Goal: Task Accomplishment & Management: Use online tool/utility

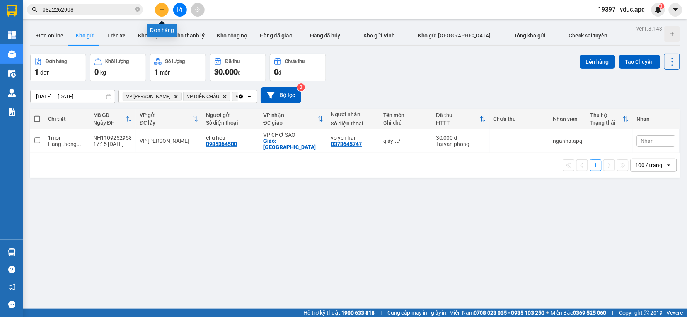
click at [156, 14] on button at bounding box center [162, 10] width 14 height 14
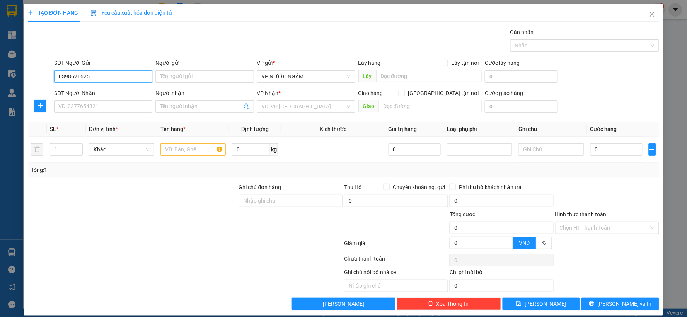
click at [100, 74] on input "0398621625" at bounding box center [103, 76] width 98 height 12
click at [79, 76] on input "0398621625" at bounding box center [103, 76] width 98 height 12
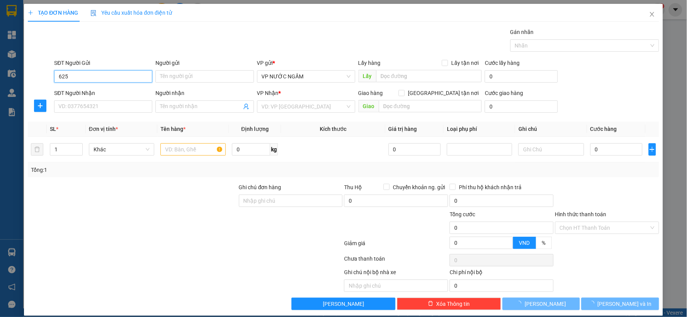
click at [87, 75] on input "625" at bounding box center [103, 76] width 98 height 12
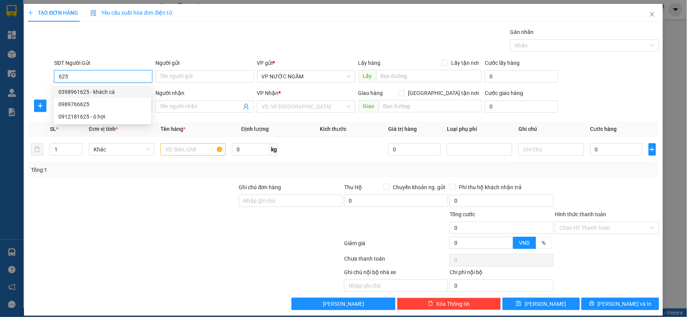
click at [90, 91] on div "0398961625 - khách cá" at bounding box center [102, 92] width 88 height 8
type input "0398961625"
type input "khách cá"
type input "0398961625"
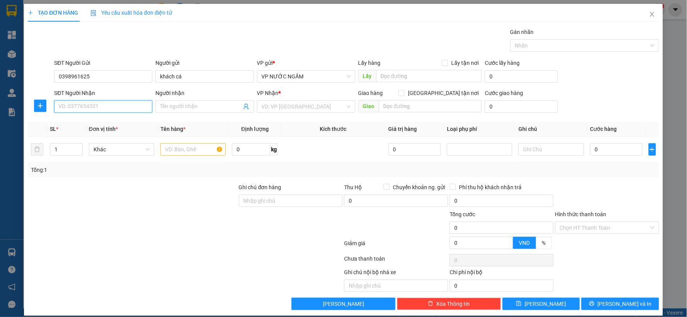
click at [91, 102] on input "SĐT Người Nhận" at bounding box center [103, 106] width 98 height 12
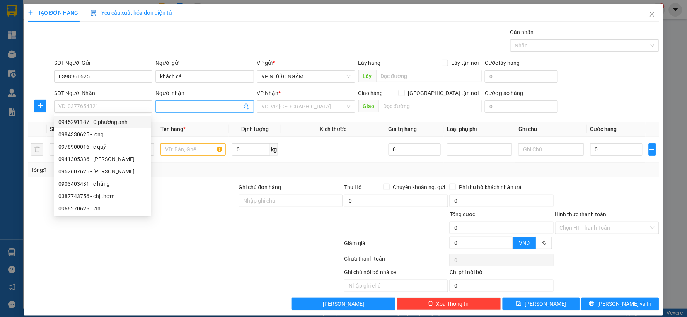
click at [245, 107] on icon "user-add" at bounding box center [246, 107] width 6 height 6
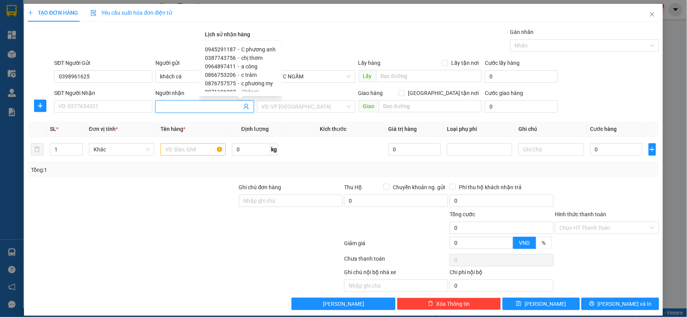
scroll to position [5, 0]
click at [249, 70] on span "c trâm" at bounding box center [248, 70] width 15 height 6
type input "0866753206"
type input "c trâm"
type input "ngõ 1 tống duy tân"
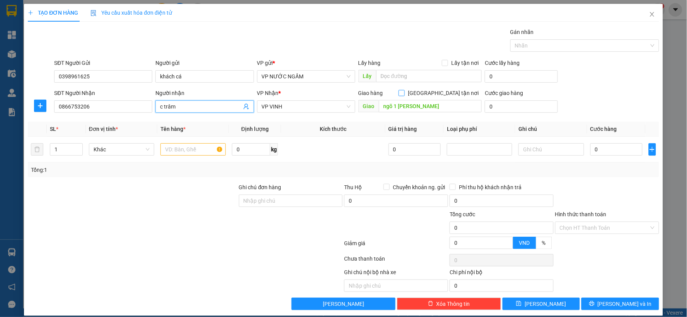
click at [404, 93] on input "[GEOGRAPHIC_DATA] tận nơi" at bounding box center [400, 92] width 5 height 5
checkbox input "true"
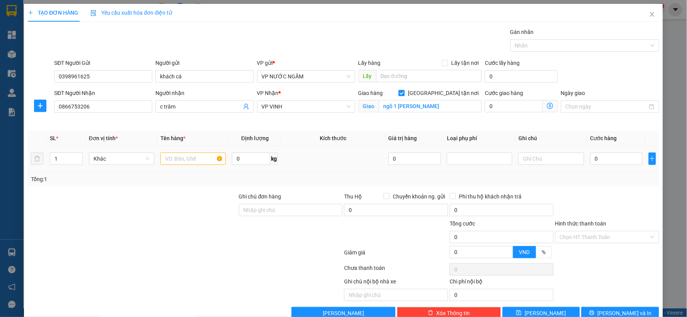
drag, startPoint x: 187, startPoint y: 166, endPoint x: 189, endPoint y: 160, distance: 6.1
click at [187, 163] on div at bounding box center [192, 158] width 65 height 15
click at [190, 160] on input "text" at bounding box center [192, 159] width 65 height 12
type input "baba"
click at [611, 158] on input "0" at bounding box center [616, 159] width 53 height 12
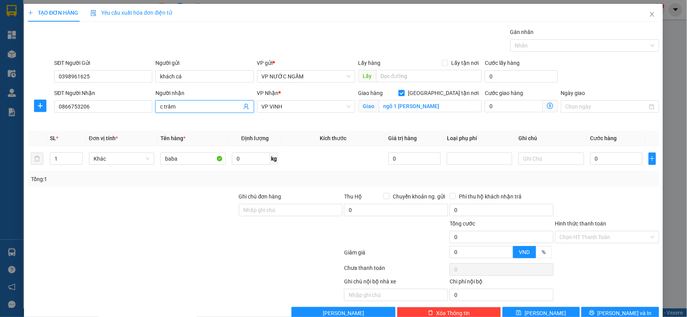
click at [244, 105] on icon "user-add" at bounding box center [246, 107] width 6 height 6
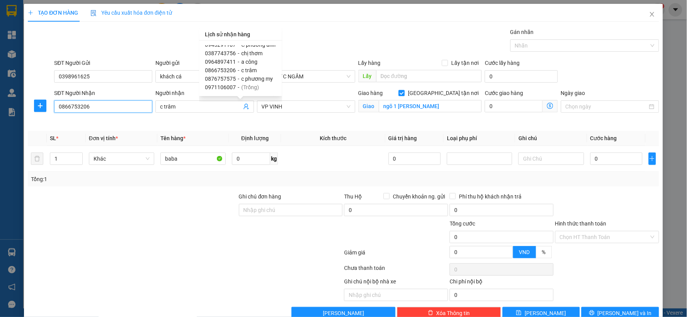
click at [134, 109] on input "0866753206" at bounding box center [103, 106] width 98 height 12
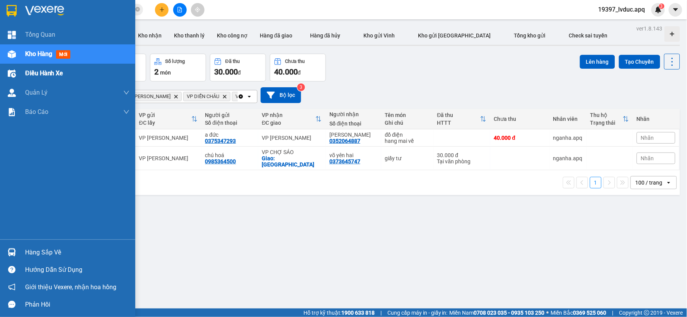
click at [48, 76] on span "Điều hành xe" at bounding box center [44, 73] width 38 height 10
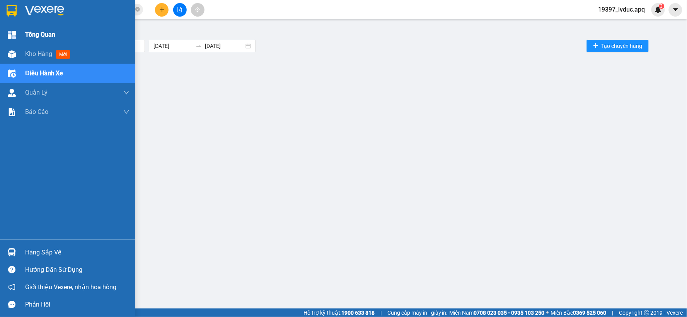
click at [20, 33] on div "Tổng Quan" at bounding box center [67, 34] width 135 height 19
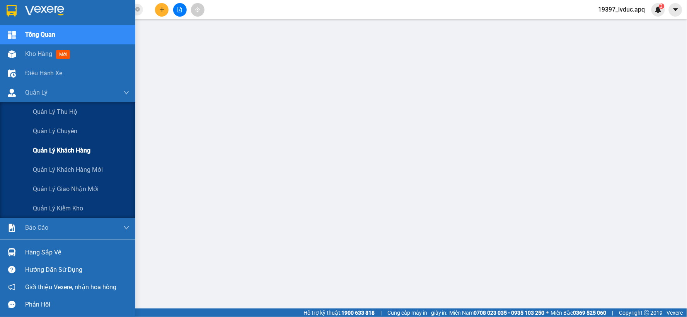
click at [51, 156] on div "Quản lý khách hàng" at bounding box center [81, 150] width 97 height 19
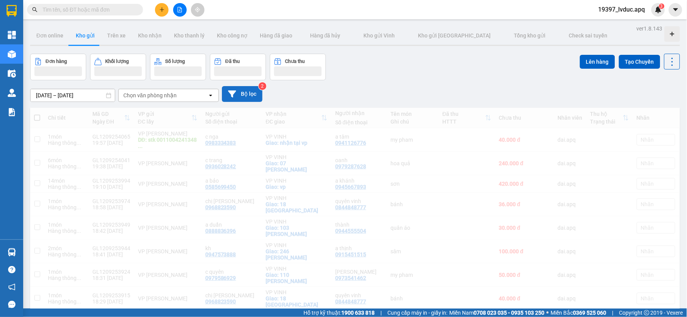
click at [243, 94] on button "Bộ lọc" at bounding box center [242, 94] width 41 height 16
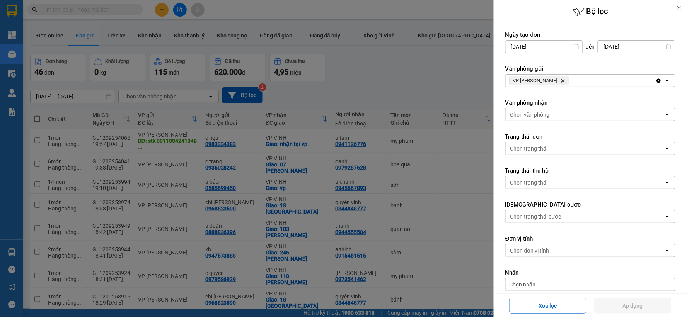
click at [354, 64] on div at bounding box center [343, 158] width 687 height 317
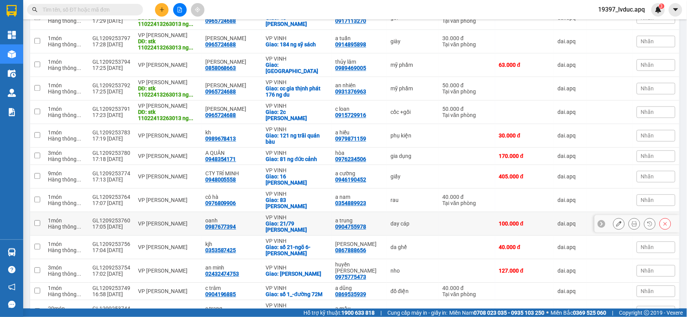
scroll to position [472, 0]
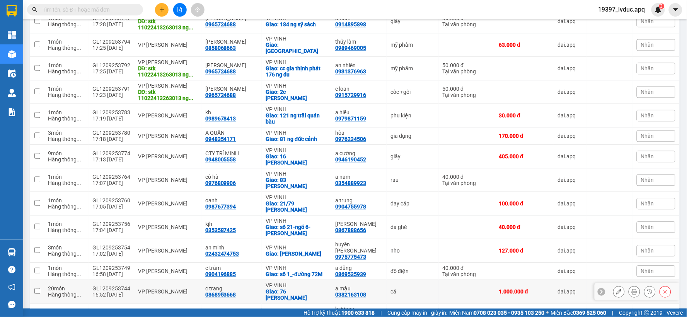
click at [362, 286] on div "a mậu" at bounding box center [359, 289] width 48 height 6
checkbox input "true"
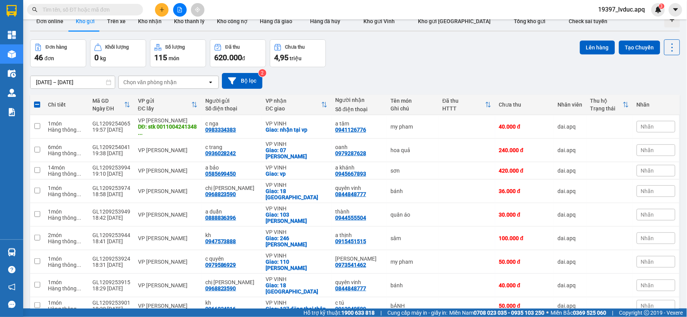
scroll to position [0, 0]
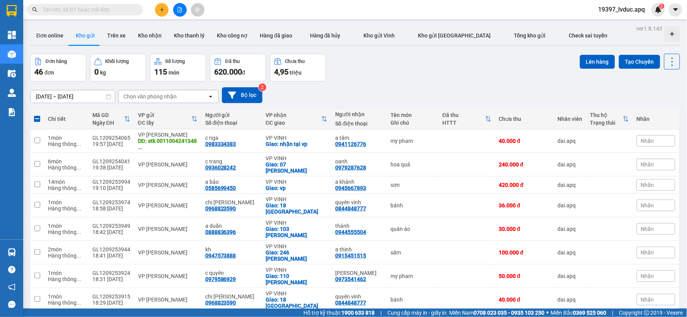
click at [593, 62] on button "Lên hàng" at bounding box center [597, 62] width 35 height 14
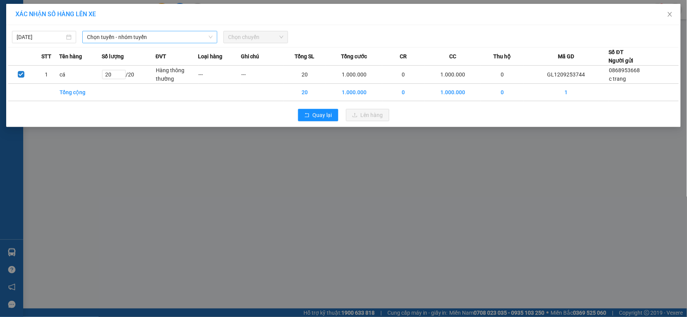
click at [183, 41] on span "Chọn tuyến - nhóm tuyến" at bounding box center [150, 37] width 126 height 12
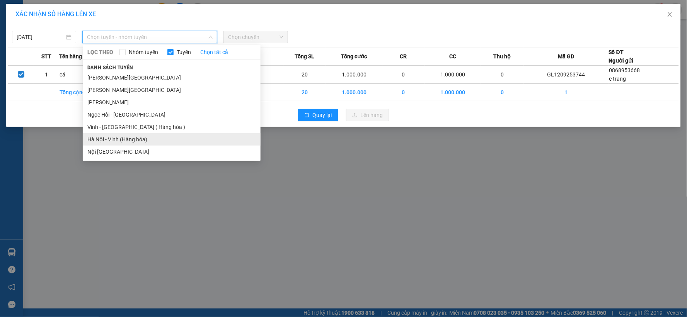
click at [140, 136] on li "Hà Nội - Vinh (Hàng hóa)" at bounding box center [172, 139] width 178 height 12
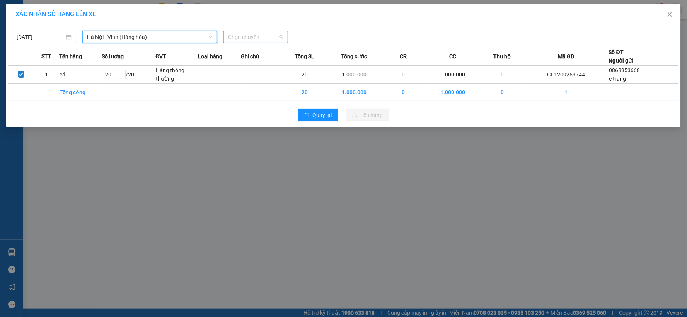
click at [244, 39] on span "Chọn chuyến" at bounding box center [255, 37] width 55 height 12
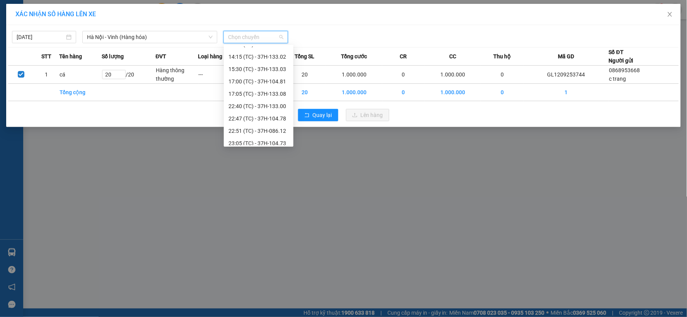
scroll to position [124, 0]
drag, startPoint x: 272, startPoint y: 76, endPoint x: 316, endPoint y: 108, distance: 53.9
click at [273, 76] on div "22:47 (TC) - 37H-104.78" at bounding box center [258, 77] width 60 height 8
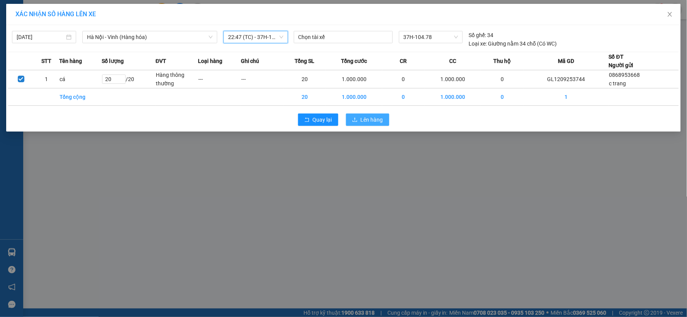
click at [367, 117] on span "Lên hàng" at bounding box center [371, 120] width 22 height 8
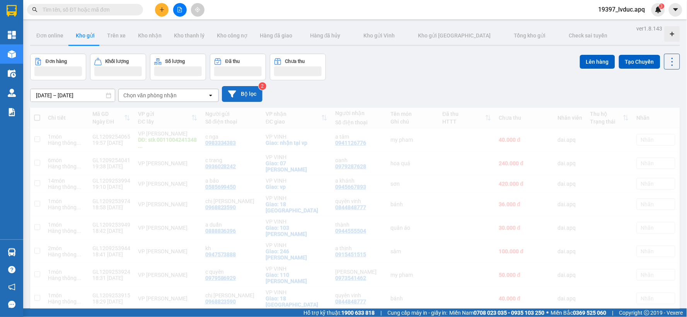
click at [255, 95] on button "Bộ lọc" at bounding box center [242, 94] width 41 height 16
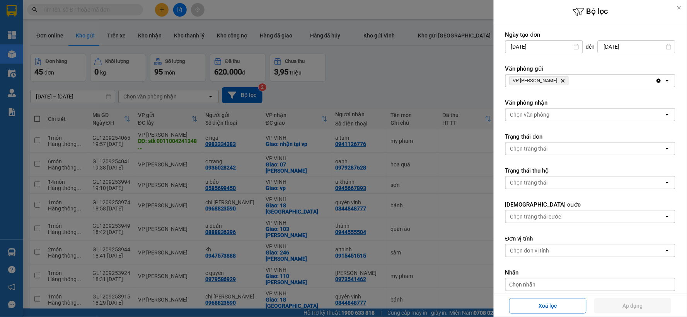
click at [588, 85] on div "VP [PERSON_NAME]" at bounding box center [580, 81] width 150 height 12
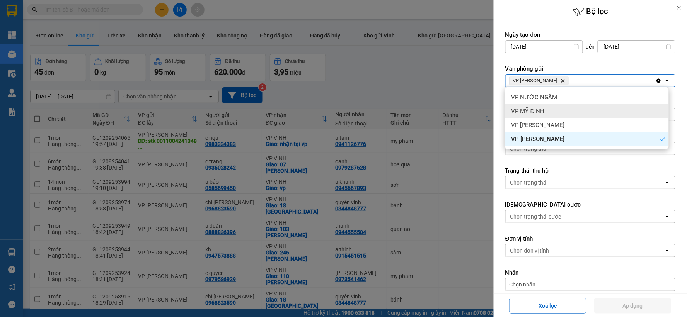
click at [567, 111] on div "VP MỸ ĐÌNH" at bounding box center [586, 111] width 163 height 14
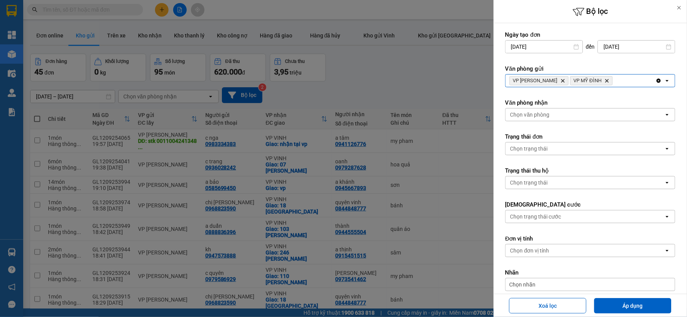
drag, startPoint x: 605, startPoint y: 78, endPoint x: 603, endPoint y: 86, distance: 7.6
click at [605, 82] on div "VP GIA LÂM Delete VP MỸ ĐÌNH Delete" at bounding box center [580, 81] width 150 height 12
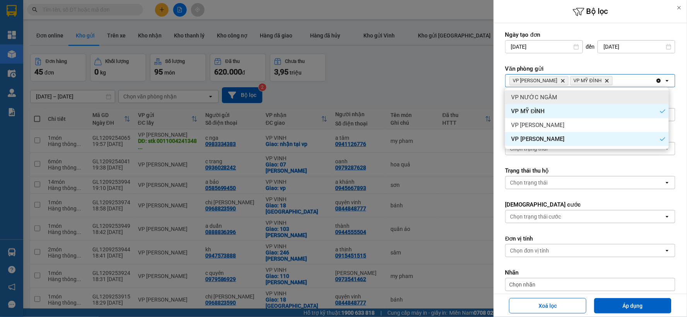
click at [585, 98] on div "VP NƯỚC NGẦM" at bounding box center [586, 97] width 163 height 14
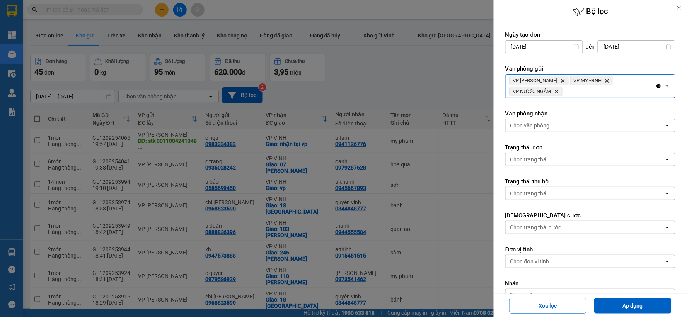
click at [625, 80] on div "VP GIA LÂM Delete VP MỸ ĐÌNH Delete VP NƯỚC NGẦM Delete" at bounding box center [580, 86] width 150 height 23
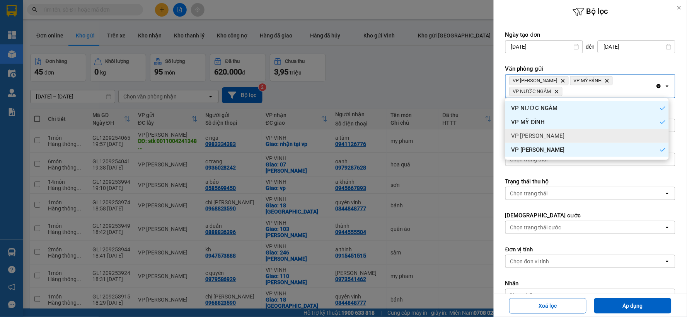
click at [551, 135] on div "VP [PERSON_NAME]" at bounding box center [586, 136] width 163 height 14
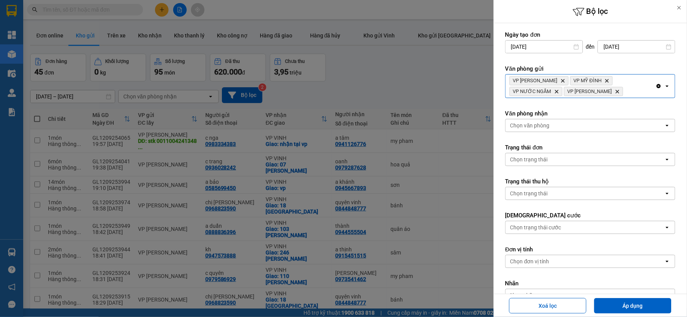
click at [579, 125] on div "Chọn văn phòng" at bounding box center [584, 125] width 158 height 12
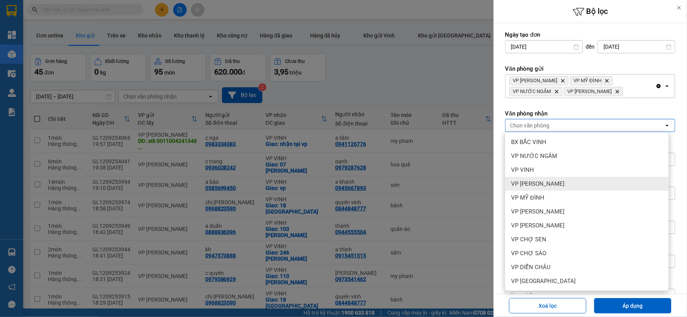
click at [581, 182] on div "VP [PERSON_NAME]" at bounding box center [586, 184] width 163 height 14
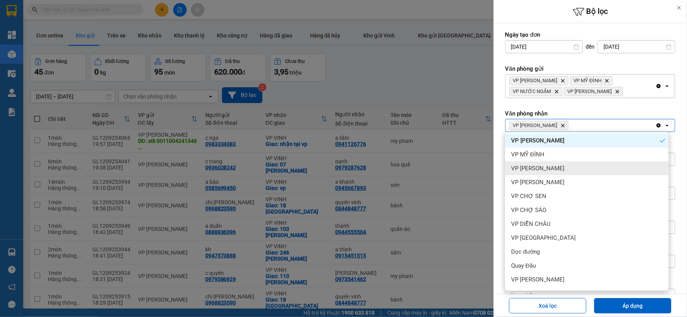
scroll to position [83, 0]
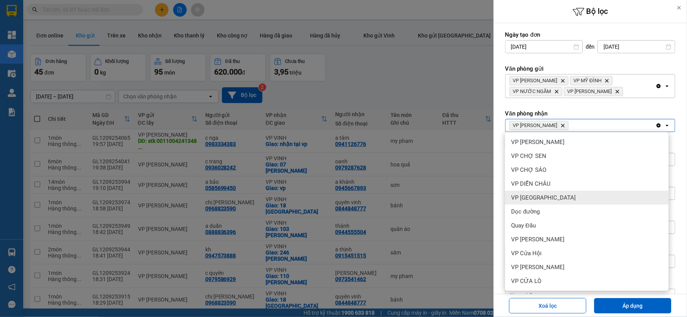
click at [576, 199] on div "VP [GEOGRAPHIC_DATA]" at bounding box center [586, 198] width 163 height 14
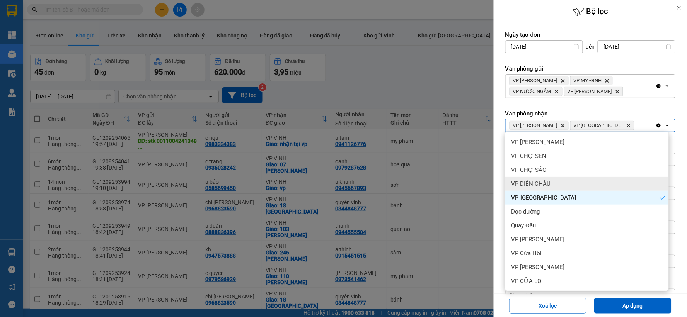
click at [570, 181] on div "VP DIỄN CHÂU" at bounding box center [586, 184] width 163 height 14
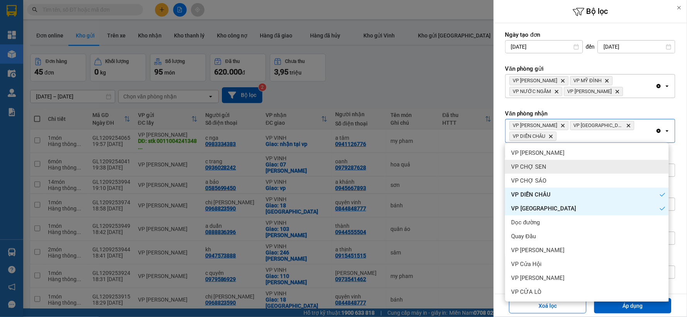
click at [572, 172] on div "VP CHỢ SEN" at bounding box center [586, 167] width 163 height 14
click at [568, 182] on div "VP CHỢ SÁO" at bounding box center [586, 181] width 163 height 14
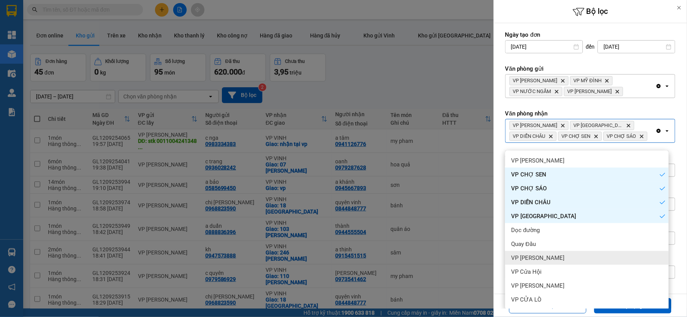
click at [557, 251] on div "VP [PERSON_NAME]" at bounding box center [586, 258] width 163 height 14
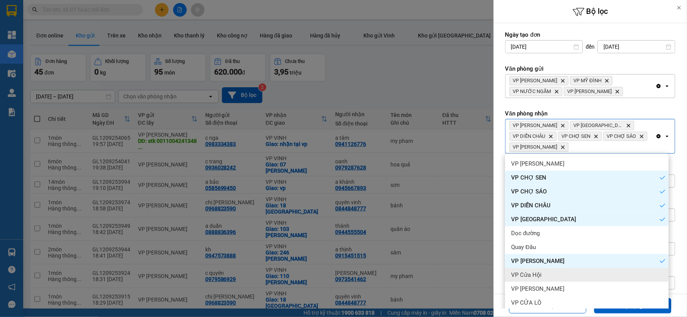
click at [549, 275] on div "VP Cửa Hội" at bounding box center [586, 275] width 163 height 14
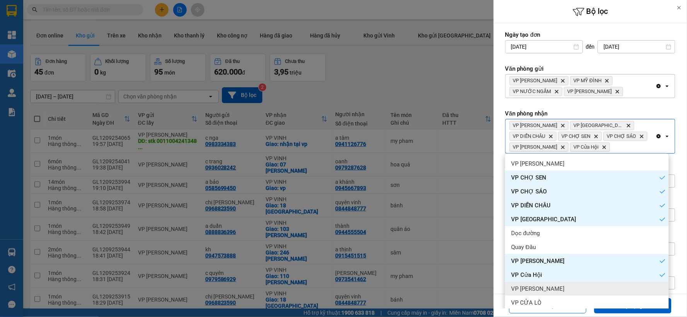
click at [546, 291] on span "VP [PERSON_NAME]" at bounding box center [537, 289] width 53 height 8
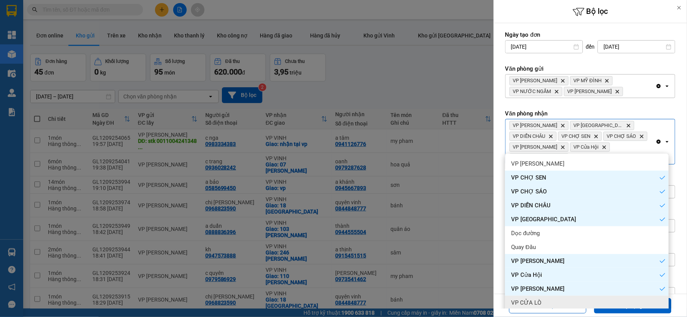
click at [542, 299] on div "VP CỬA LÒ" at bounding box center [586, 303] width 163 height 14
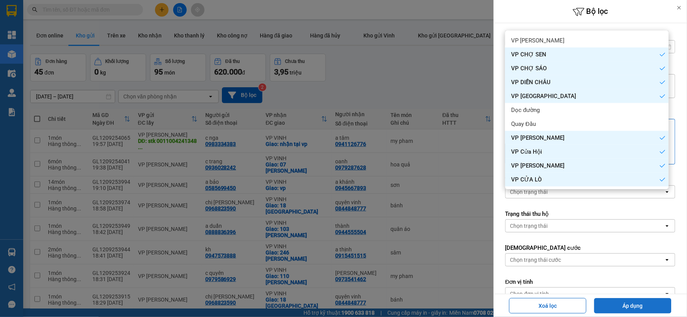
click at [601, 301] on button "Áp dụng" at bounding box center [632, 305] width 77 height 15
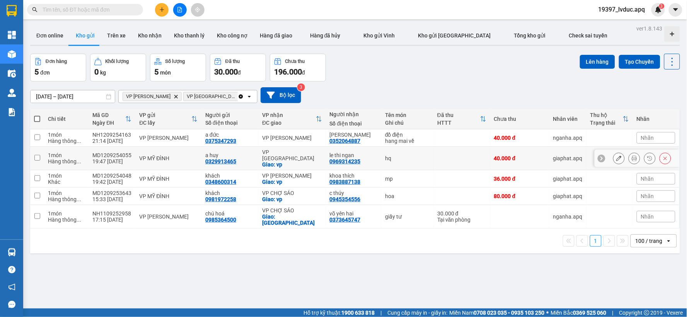
click at [287, 152] on div "VP [GEOGRAPHIC_DATA]" at bounding box center [291, 155] width 59 height 12
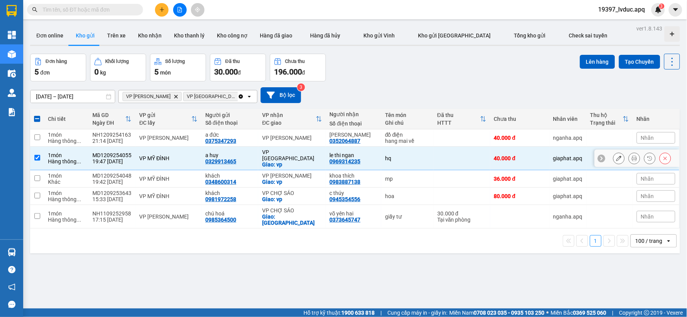
click at [283, 149] on div "VP [GEOGRAPHIC_DATA]" at bounding box center [291, 155] width 59 height 12
checkbox input "false"
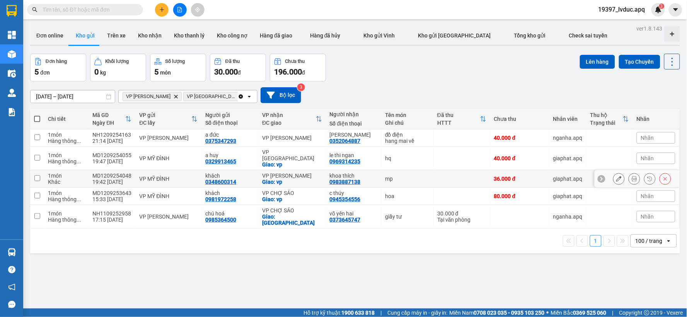
click at [293, 179] on div "Giao: vp" at bounding box center [291, 182] width 59 height 6
checkbox input "true"
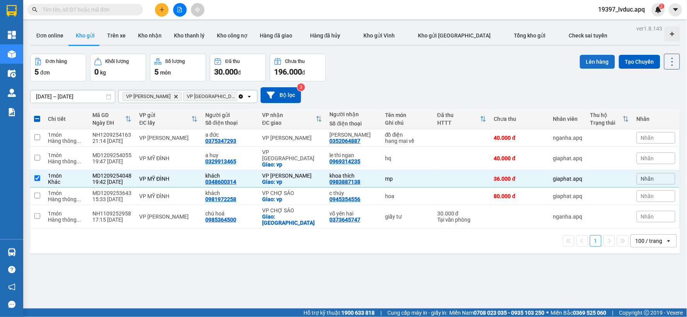
click at [582, 59] on button "Lên hàng" at bounding box center [597, 62] width 35 height 14
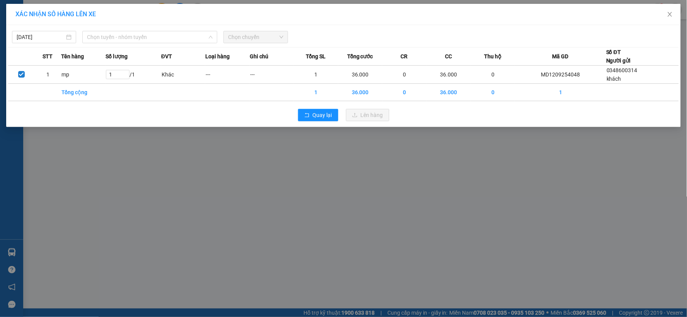
drag, startPoint x: 153, startPoint y: 40, endPoint x: 76, endPoint y: 152, distance: 136.2
click at [154, 39] on span "Chọn tuyến - nhóm tuyến" at bounding box center [150, 37] width 126 height 12
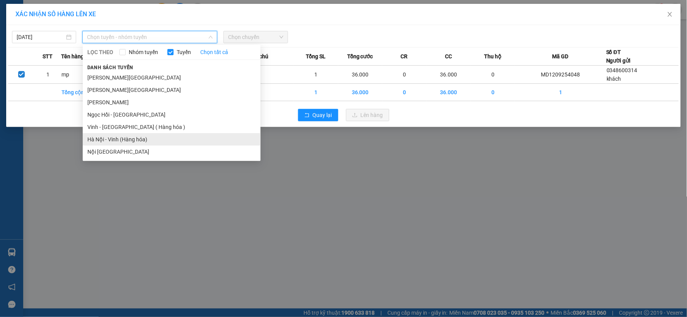
click at [102, 136] on li "Hà Nội - Vinh (Hàng hóa)" at bounding box center [172, 139] width 178 height 12
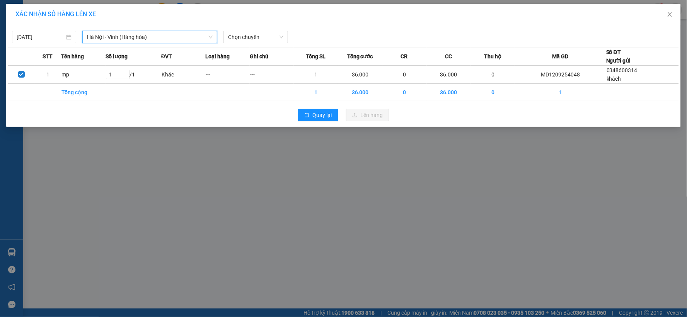
drag, startPoint x: 263, startPoint y: 38, endPoint x: 266, endPoint y: 44, distance: 6.2
click at [264, 39] on span "Chọn chuyến" at bounding box center [255, 37] width 55 height 12
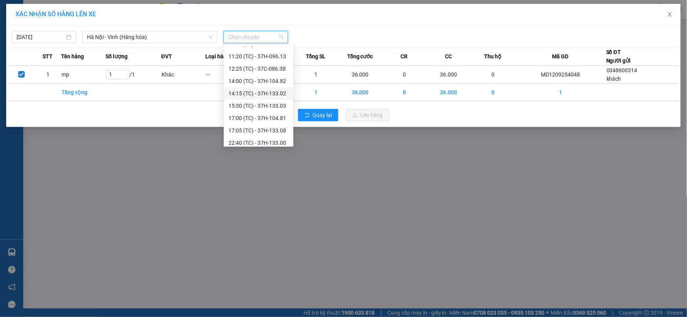
scroll to position [124, 0]
drag, startPoint x: 277, startPoint y: 126, endPoint x: 299, endPoint y: 125, distance: 21.3
click at [279, 126] on div "23:10 (TC) - 37H-104.94" at bounding box center [258, 126] width 60 height 8
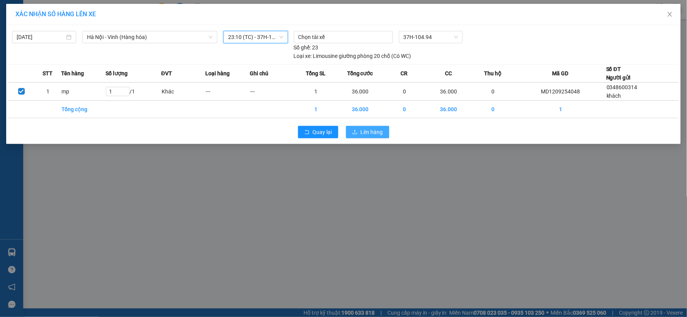
click at [355, 129] on button "Lên hàng" at bounding box center [367, 132] width 43 height 12
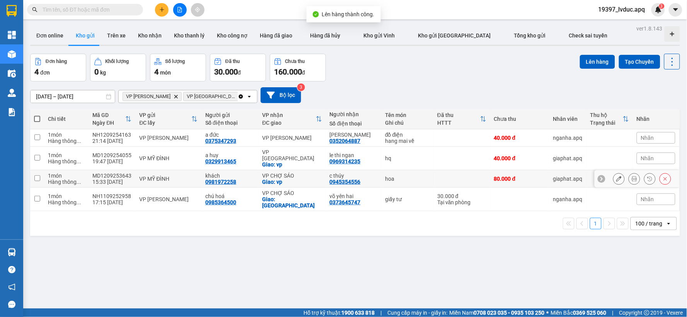
click at [296, 173] on div "VP CHỢ SÁO" at bounding box center [291, 176] width 59 height 6
checkbox input "true"
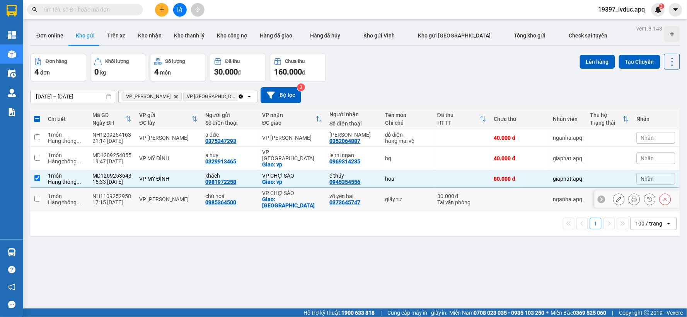
click at [301, 196] on div "Giao: [GEOGRAPHIC_DATA]" at bounding box center [291, 202] width 59 height 12
checkbox input "true"
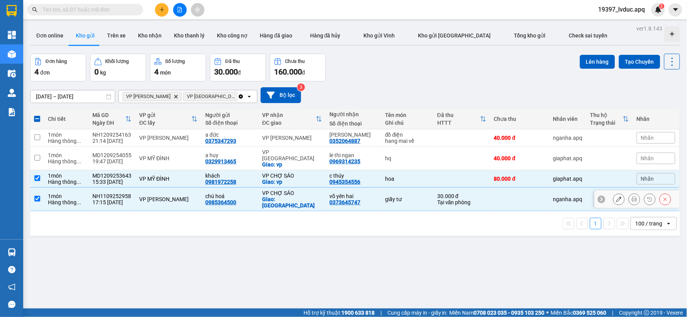
click at [613, 193] on button at bounding box center [618, 200] width 11 height 14
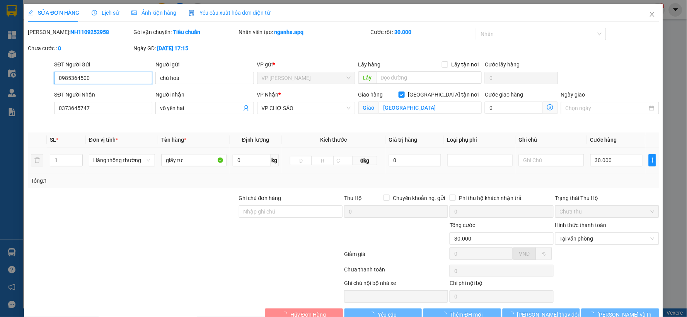
type input "0985364500"
type input "chú hoá"
type input "0373645747"
type input "võ yên hai"
checkbox input "true"
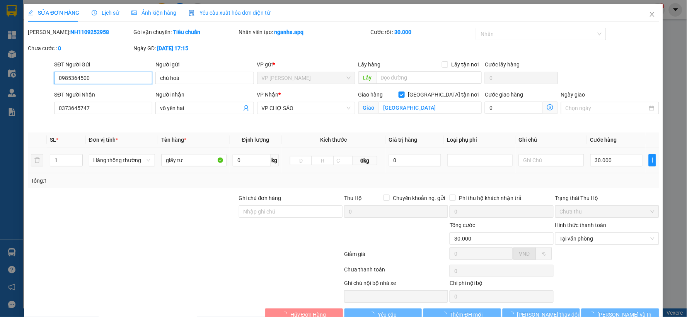
type input "[GEOGRAPHIC_DATA]"
type input "30.000"
click at [554, 160] on input "text" at bounding box center [550, 160] width 65 height 12
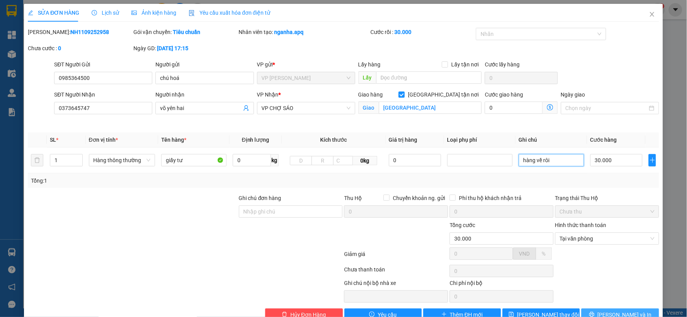
type input "hàng về rôi"
click at [605, 309] on button "[PERSON_NAME] và In" at bounding box center [620, 315] width 78 height 12
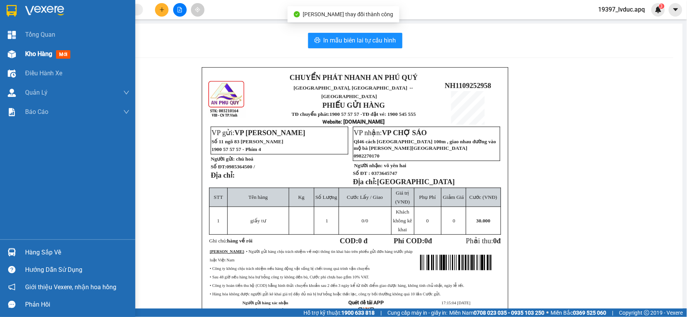
click at [36, 55] on span "Kho hàng" at bounding box center [38, 53] width 27 height 7
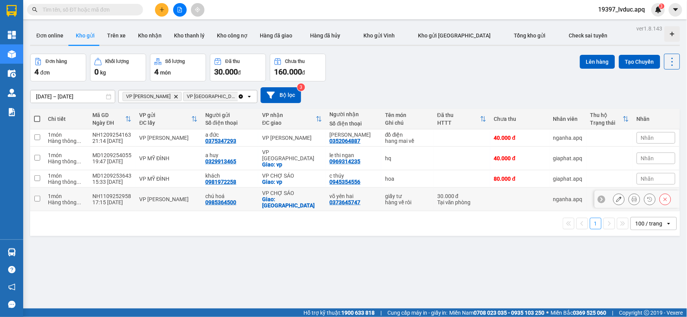
drag, startPoint x: 274, startPoint y: 187, endPoint x: 277, endPoint y: 182, distance: 7.0
click at [274, 190] on div "VP CHỢ SÁO" at bounding box center [291, 193] width 59 height 6
checkbox input "true"
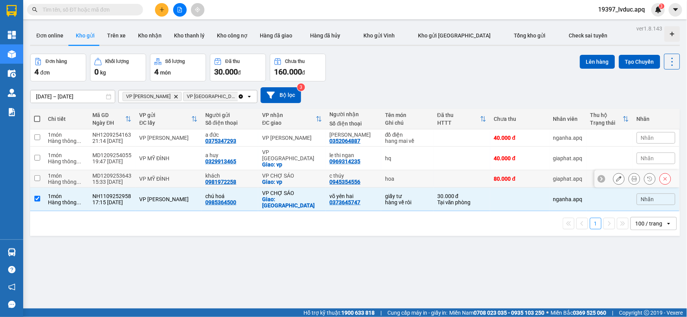
click at [284, 179] on div "Giao: vp" at bounding box center [291, 182] width 59 height 6
checkbox input "true"
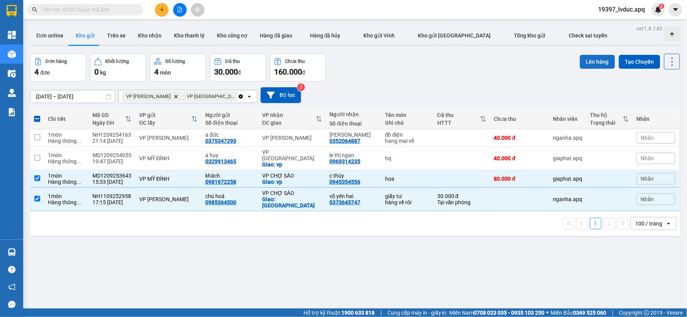
click at [592, 56] on button "Lên hàng" at bounding box center [597, 62] width 35 height 14
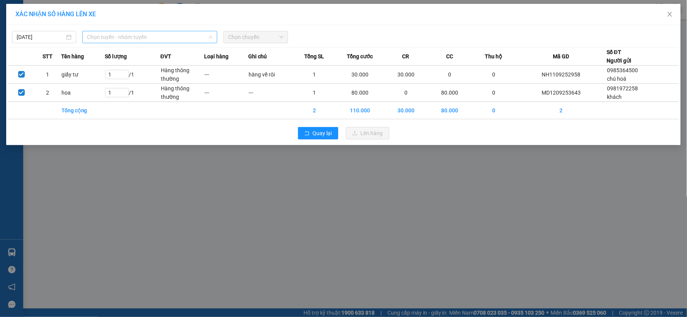
drag, startPoint x: 173, startPoint y: 35, endPoint x: 156, endPoint y: 99, distance: 65.6
click at [172, 41] on span "Chọn tuyến - nhóm tuyến" at bounding box center [150, 37] width 126 height 12
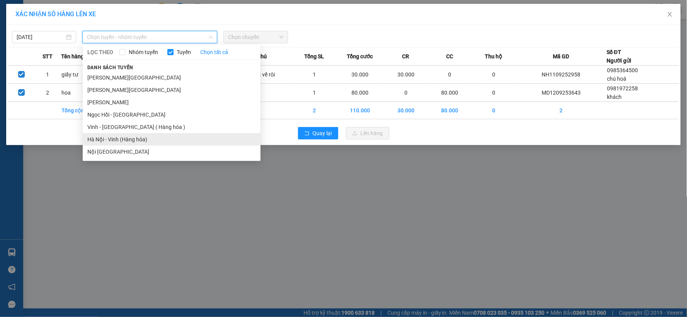
click at [140, 136] on li "Hà Nội - Vinh (Hàng hóa)" at bounding box center [172, 139] width 178 height 12
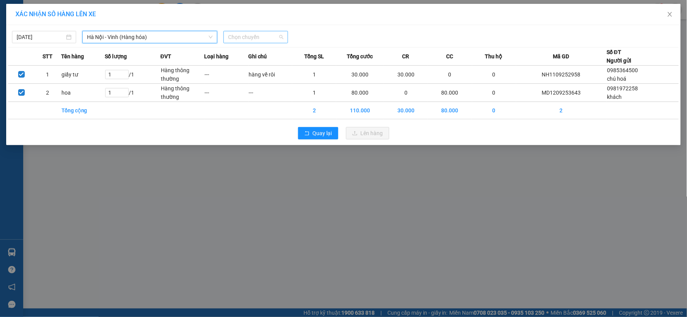
drag, startPoint x: 248, startPoint y: 41, endPoint x: 253, endPoint y: 89, distance: 48.9
click at [248, 41] on span "Chọn chuyến" at bounding box center [255, 37] width 55 height 12
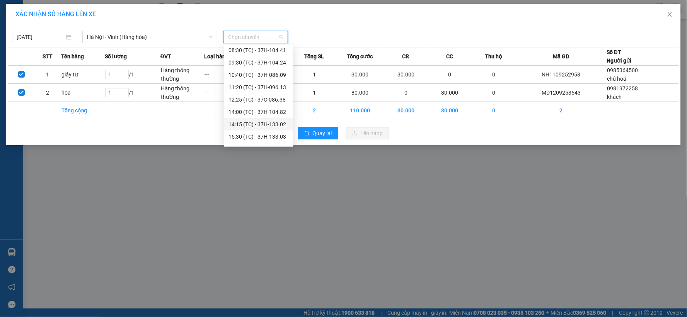
scroll to position [124, 0]
drag, startPoint x: 273, startPoint y: 137, endPoint x: 296, endPoint y: 142, distance: 23.7
click at [274, 138] on div "23:15 (TC) - 37H-104.41" at bounding box center [258, 139] width 60 height 8
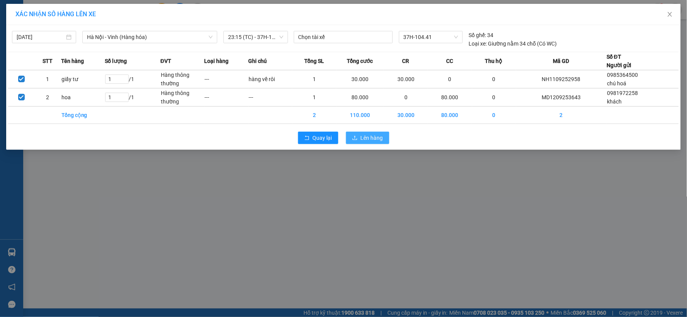
click at [367, 141] on span "Lên hàng" at bounding box center [371, 138] width 22 height 8
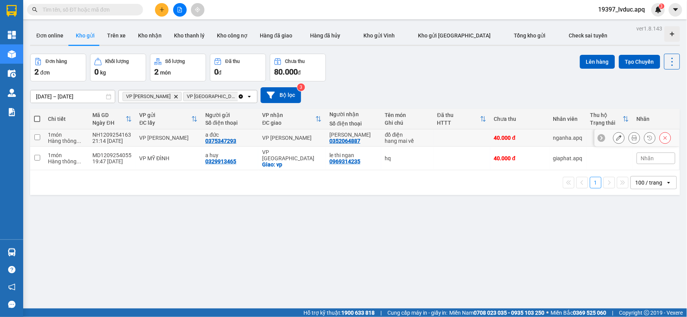
click at [302, 138] on div "VP [PERSON_NAME]" at bounding box center [291, 138] width 59 height 6
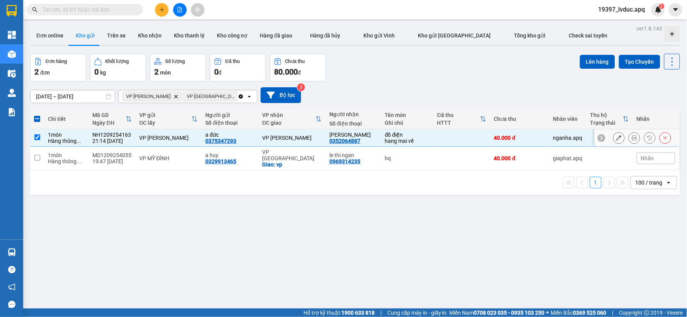
click at [304, 138] on div "VP [PERSON_NAME]" at bounding box center [291, 138] width 59 height 6
checkbox input "false"
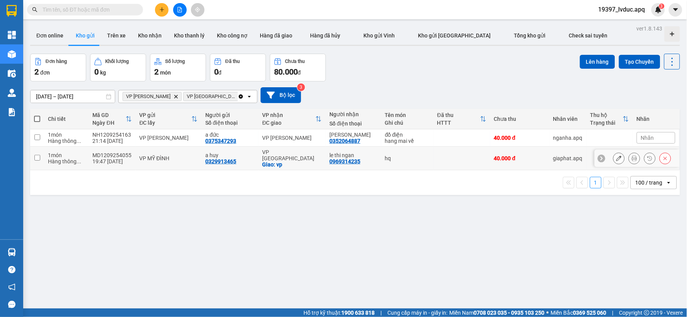
click at [312, 161] on div "Giao: vp" at bounding box center [291, 164] width 59 height 6
checkbox input "true"
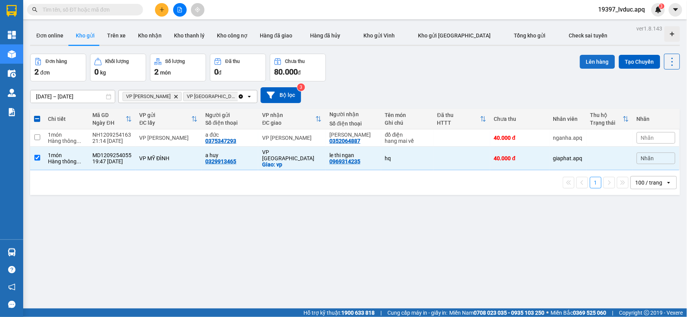
click at [602, 65] on button "Lên hàng" at bounding box center [597, 62] width 35 height 14
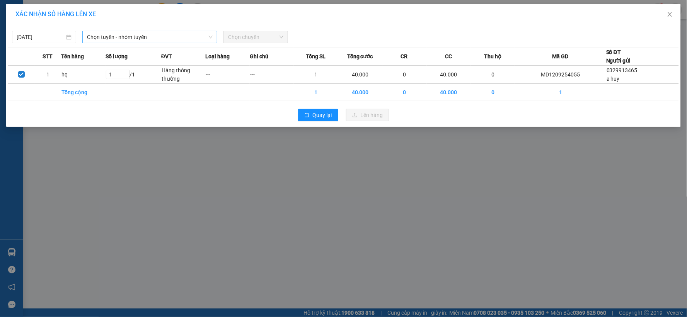
click at [190, 40] on span "Chọn tuyến - nhóm tuyến" at bounding box center [150, 37] width 126 height 12
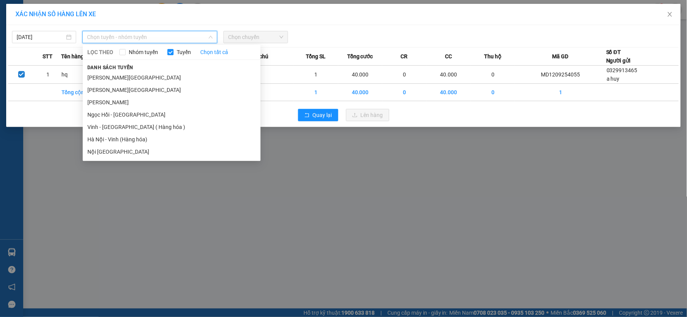
click at [155, 138] on li "Hà Nội - Vinh (Hàng hóa)" at bounding box center [172, 139] width 178 height 12
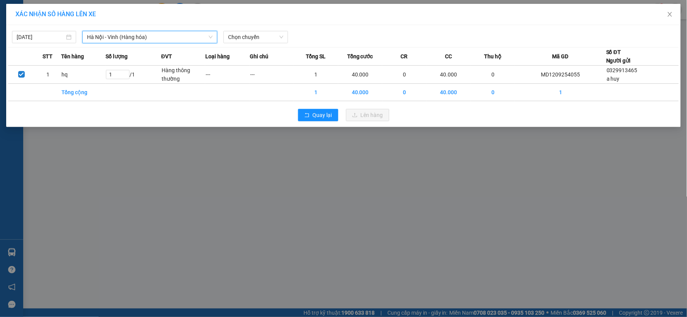
click at [260, 28] on div "[DATE] [GEOGRAPHIC_DATA] - [GEOGRAPHIC_DATA] ([GEOGRAPHIC_DATA]) [GEOGRAPHIC_DA…" at bounding box center [343, 35] width 670 height 16
click at [259, 36] on span "Chọn chuyến" at bounding box center [255, 37] width 55 height 12
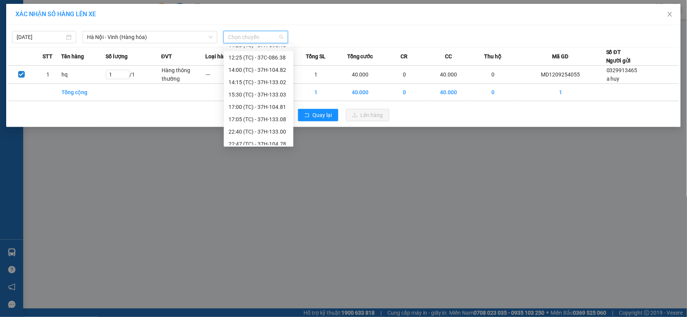
scroll to position [124, 0]
click at [275, 94] on div "22:51 (TC) - 37H-086.12" at bounding box center [259, 89] width 70 height 12
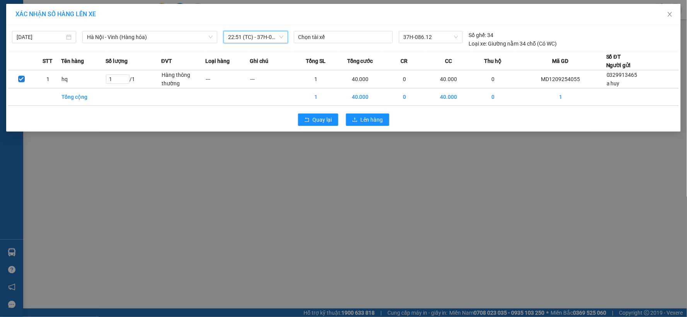
click at [271, 36] on span "22:51 (TC) - 37H-086.12" at bounding box center [255, 37] width 55 height 12
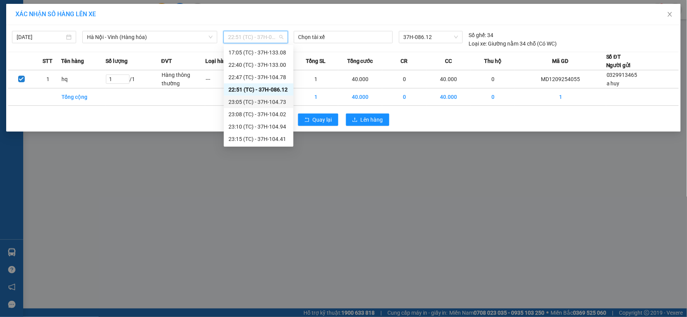
click at [270, 103] on div "23:05 (TC) - 37H-104.73" at bounding box center [258, 102] width 60 height 8
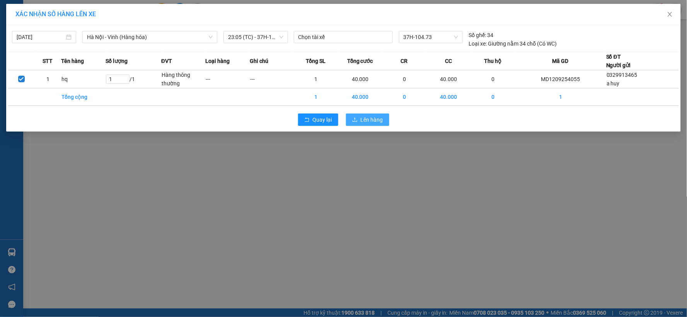
click at [364, 116] on span "Lên hàng" at bounding box center [371, 120] width 22 height 8
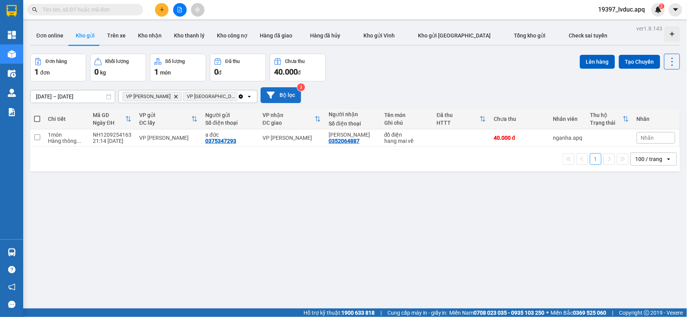
click at [286, 91] on button "Bộ lọc" at bounding box center [280, 95] width 41 height 16
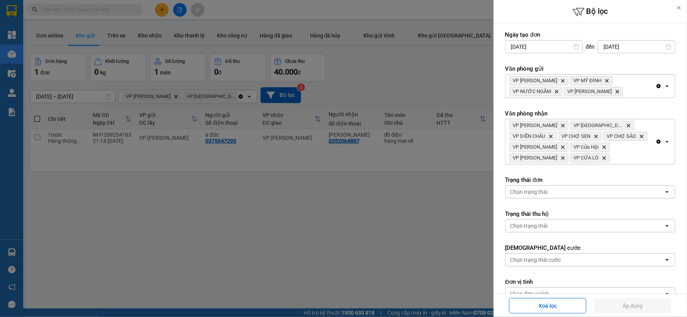
click at [655, 86] on icon "Clear all" at bounding box center [658, 86] width 6 height 6
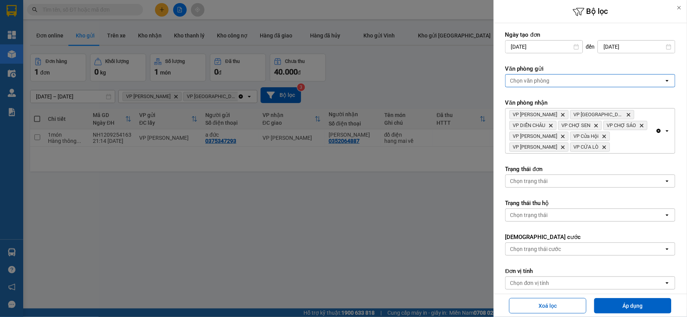
click at [630, 85] on div "Chọn văn phòng" at bounding box center [584, 81] width 158 height 12
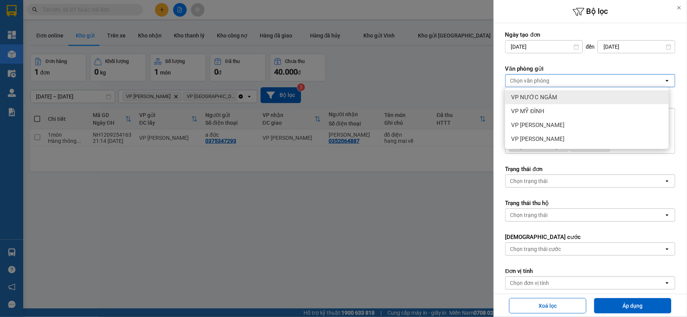
click at [418, 48] on div at bounding box center [343, 158] width 687 height 317
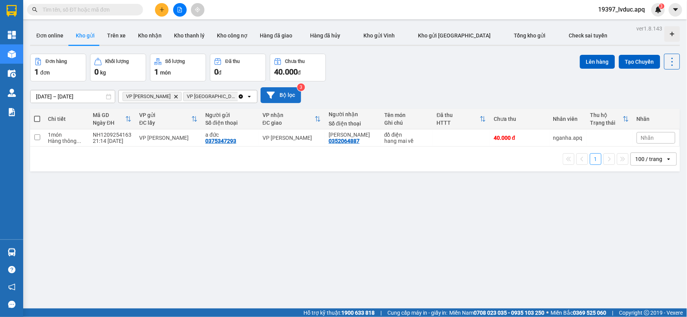
click at [291, 91] on button "Bộ lọc" at bounding box center [280, 95] width 41 height 16
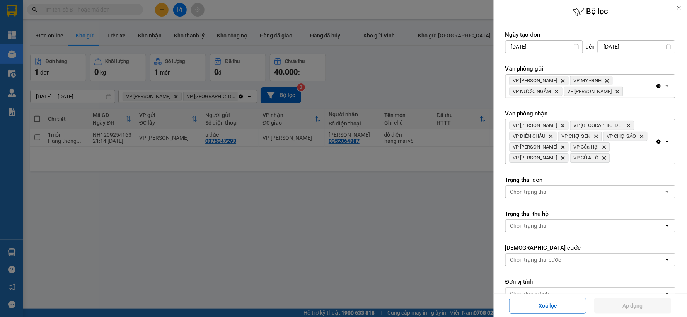
click at [656, 141] on icon "Clear all" at bounding box center [658, 142] width 4 height 4
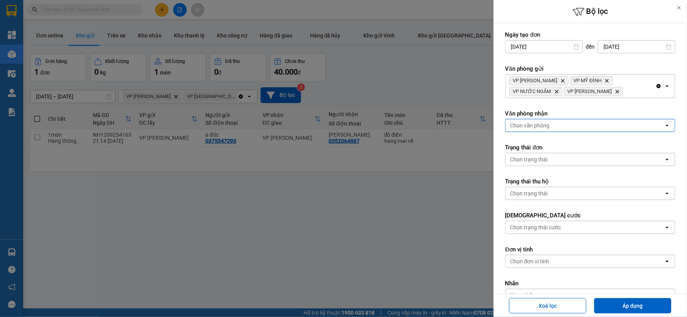
click at [655, 87] on icon "Clear all" at bounding box center [658, 86] width 6 height 6
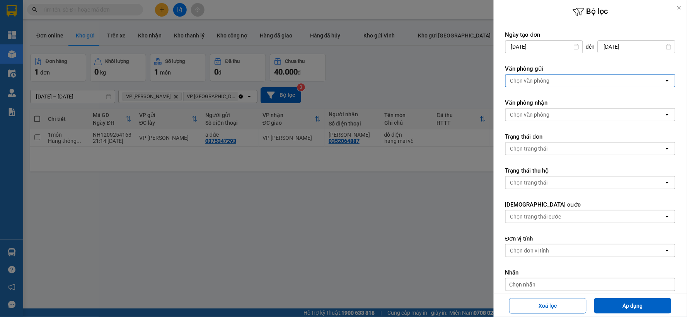
click at [626, 81] on div "Chọn văn phòng" at bounding box center [584, 81] width 158 height 12
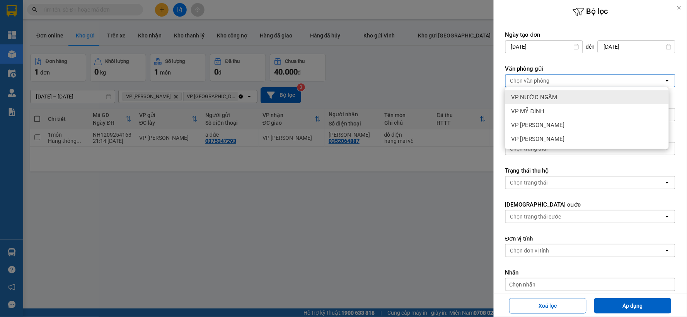
click at [586, 99] on div "VP NƯỚC NGẦM" at bounding box center [586, 97] width 163 height 14
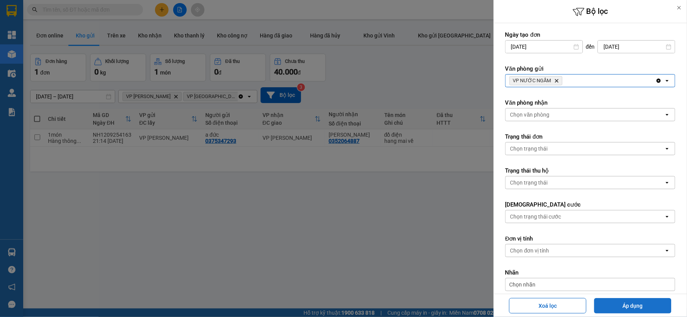
click at [617, 311] on button "Áp dụng" at bounding box center [632, 305] width 77 height 15
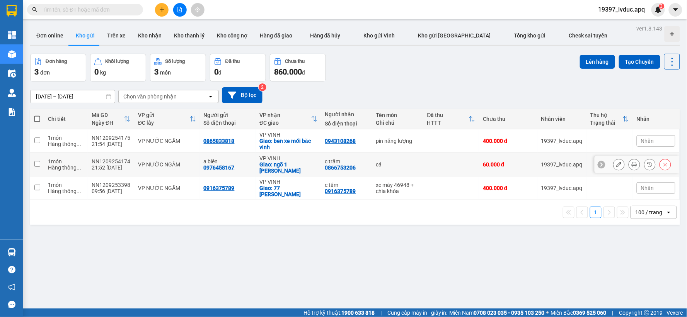
click at [345, 165] on div "0866753206" at bounding box center [340, 168] width 31 height 6
click at [382, 145] on td "pin năng lượng" at bounding box center [397, 141] width 51 height 24
checkbox input "true"
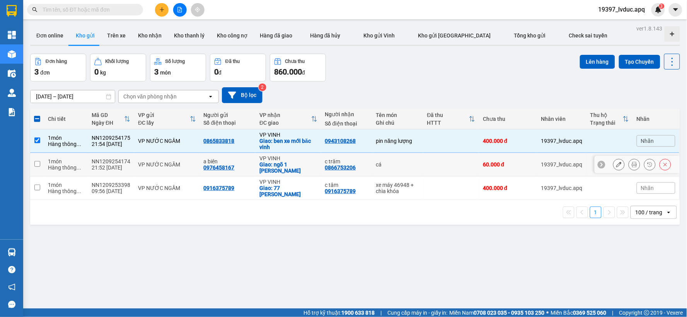
click at [376, 162] on div "cá" at bounding box center [397, 164] width 43 height 6
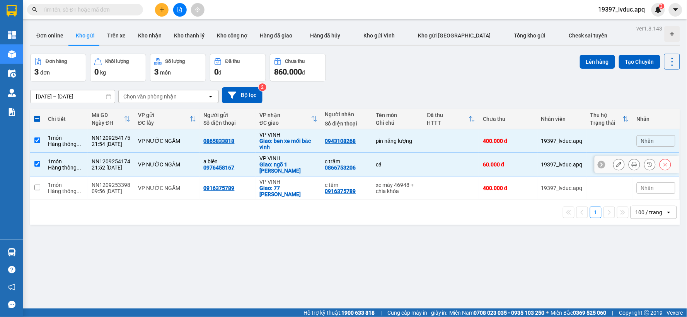
click at [393, 168] on td "cá" at bounding box center [397, 165] width 51 height 24
checkbox input "false"
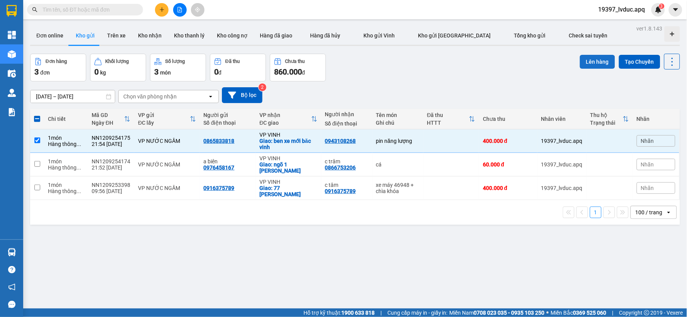
click at [596, 62] on button "Lên hàng" at bounding box center [597, 62] width 35 height 14
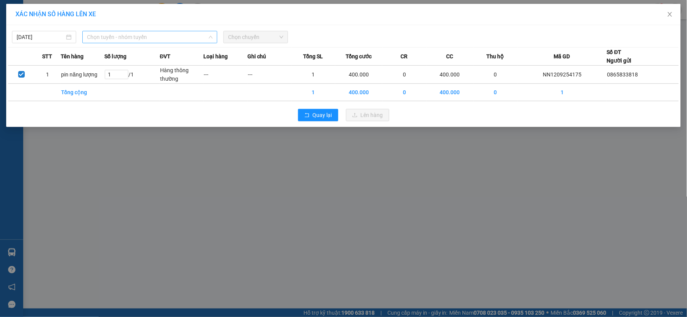
click at [177, 37] on span "Chọn tuyến - nhóm tuyến" at bounding box center [150, 37] width 126 height 12
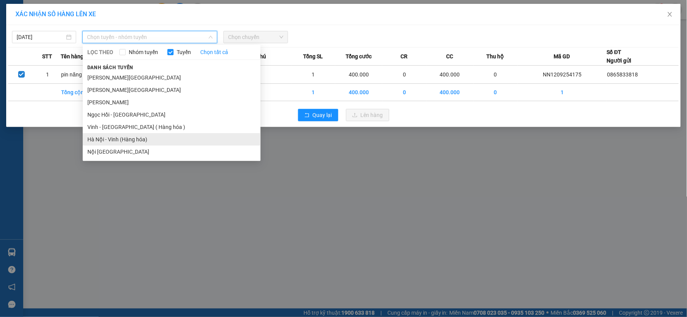
click at [120, 139] on li "Hà Nội - Vinh (Hàng hóa)" at bounding box center [172, 139] width 178 height 12
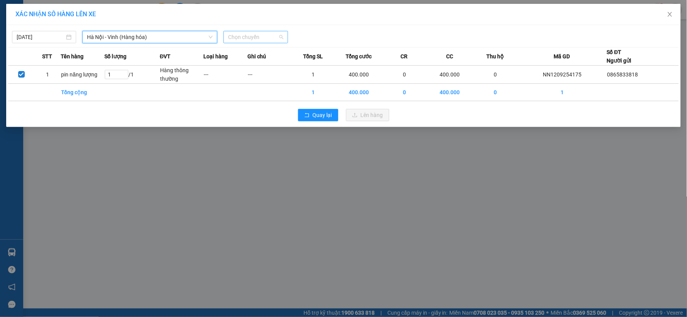
click at [247, 36] on span "Chọn chuyến" at bounding box center [255, 37] width 55 height 12
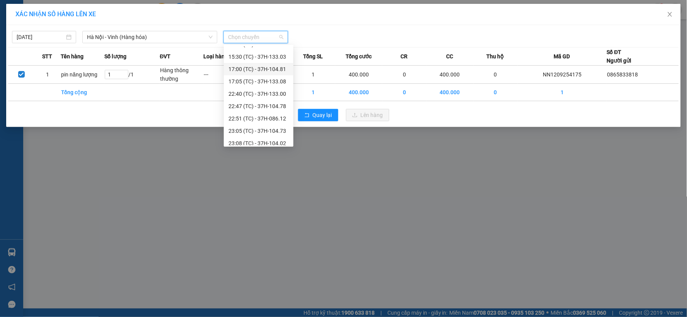
scroll to position [124, 0]
click at [279, 80] on div "22:47 (TC) - 37H-104.78" at bounding box center [258, 77] width 60 height 8
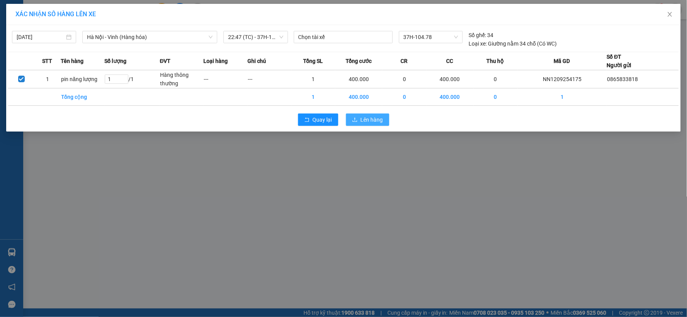
click at [364, 116] on button "Lên hàng" at bounding box center [367, 120] width 43 height 12
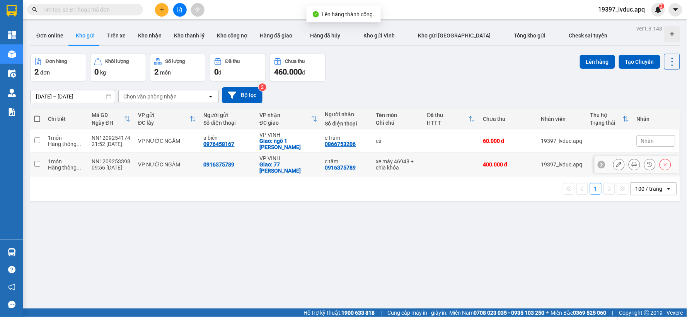
click at [354, 165] on div "c tâm 0916375789" at bounding box center [346, 164] width 43 height 12
checkbox input "true"
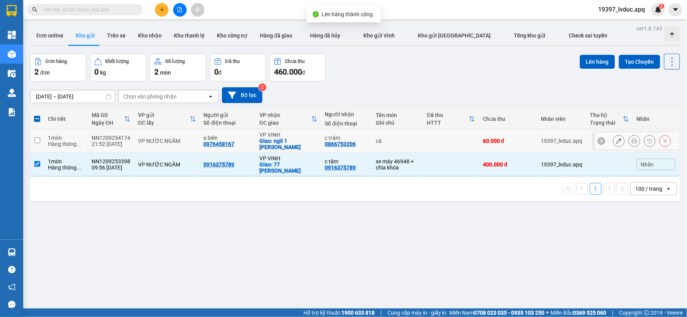
click at [364, 139] on div "c trâm" at bounding box center [346, 138] width 43 height 6
checkbox input "true"
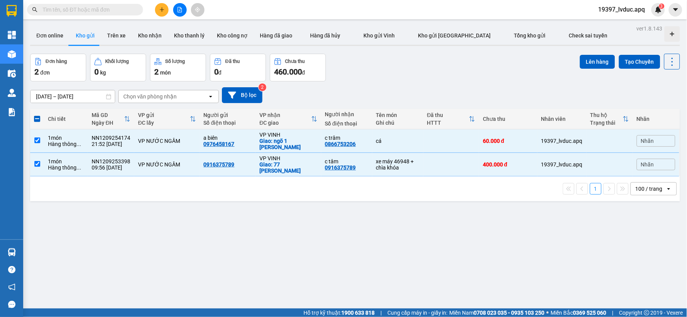
click at [580, 68] on div "Lên hàng Tạo Chuyến" at bounding box center [630, 62] width 100 height 16
click at [582, 62] on button "Lên hàng" at bounding box center [597, 62] width 35 height 14
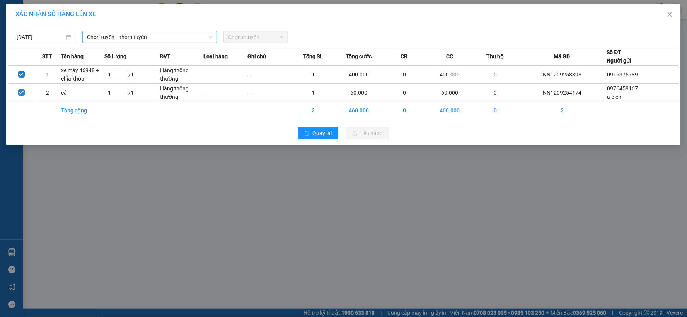
click at [136, 36] on span "Chọn tuyến - nhóm tuyến" at bounding box center [150, 37] width 126 height 12
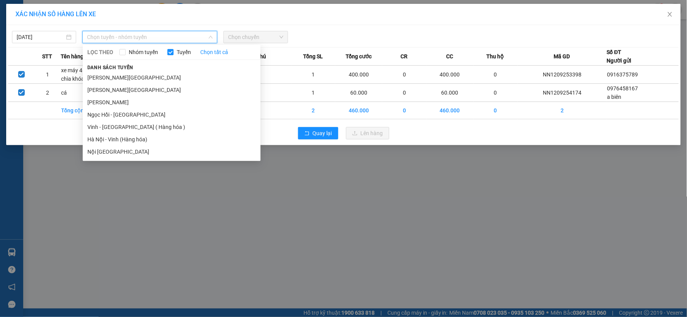
click at [128, 140] on li "Hà Nội - Vinh (Hàng hóa)" at bounding box center [172, 139] width 178 height 12
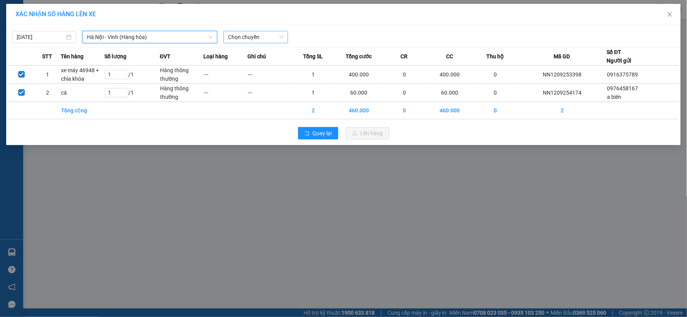
click at [254, 42] on span "Chọn chuyến" at bounding box center [255, 37] width 55 height 12
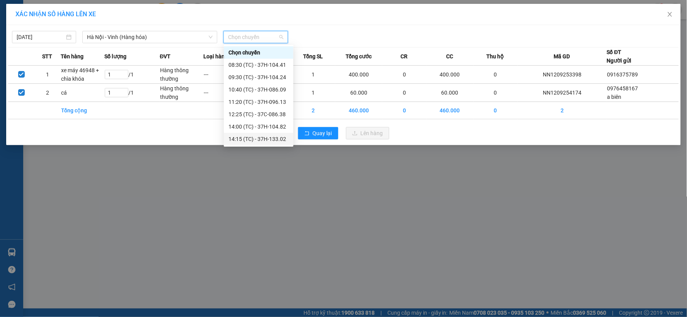
scroll to position [124, 0]
drag, startPoint x: 263, startPoint y: 138, endPoint x: 267, endPoint y: 138, distance: 4.3
click at [263, 138] on div "23:15 (TC) - 37H-104.41" at bounding box center [258, 139] width 60 height 8
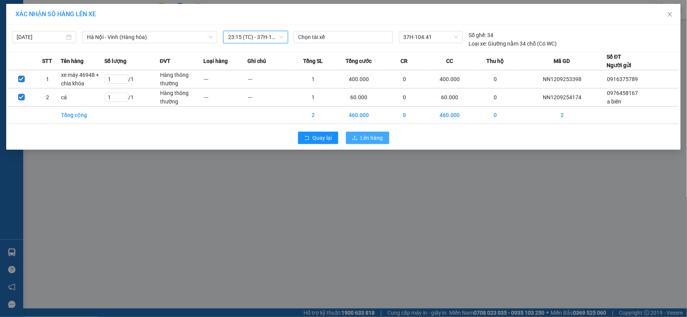
click at [369, 142] on button "Lên hàng" at bounding box center [367, 138] width 43 height 12
